Goal: Transaction & Acquisition: Purchase product/service

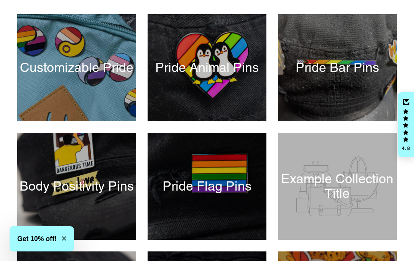
scroll to position [142, 0]
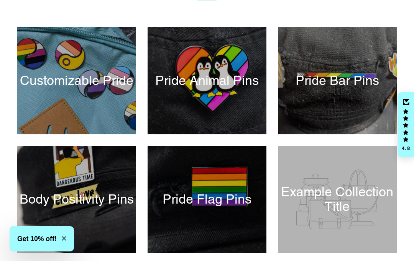
click at [68, 65] on div at bounding box center [76, 80] width 119 height 107
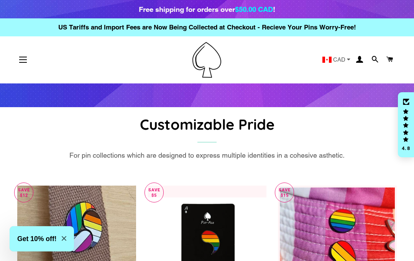
click at [30, 52] on button "Site navigation" at bounding box center [22, 59] width 19 height 19
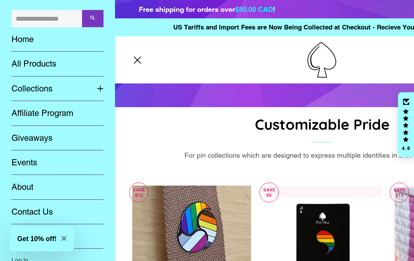
click at [132, 59] on button "Site navigation" at bounding box center [137, 59] width 19 height 19
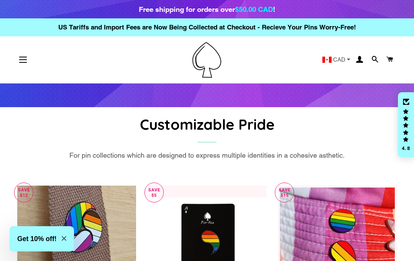
click at [386, 56] on span at bounding box center [389, 59] width 7 height 11
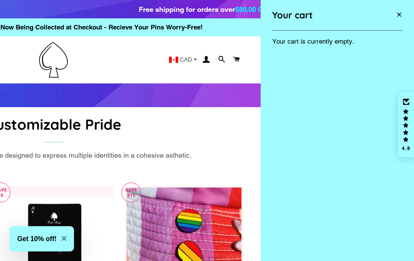
click at [402, 12] on button "Close Cart" at bounding box center [399, 15] width 22 height 19
